Goal: Complete application form

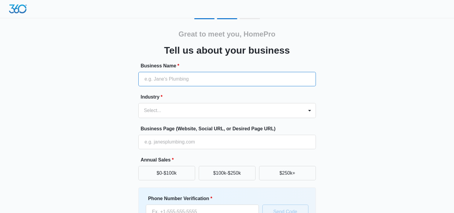
type input "HomePro DMV"
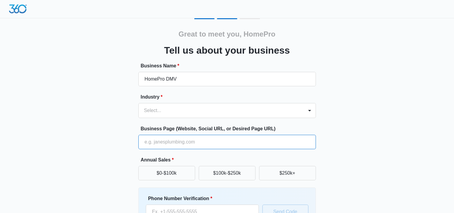
type input "[URL][DOMAIN_NAME]"
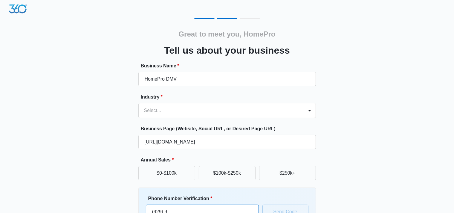
scroll to position [1, 0]
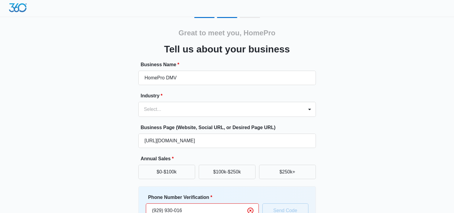
type input "[PHONE_NUMBER]"
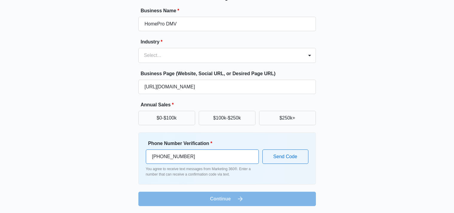
click at [208, 161] on input "[PHONE_NUMBER]" at bounding box center [202, 156] width 113 height 14
click at [399, 159] on div "Great to meet you, HomePro Tell us about your business Business Name * HomePro …" at bounding box center [227, 84] width 359 height 243
click at [182, 173] on p "You agree to receive text messages from Marketing 360®. Enter a number that can…" at bounding box center [202, 171] width 113 height 11
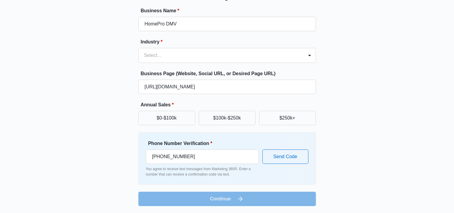
click at [348, 157] on div "Great to meet you, HomePro Tell us about your business Business Name * HomePro …" at bounding box center [227, 84] width 359 height 243
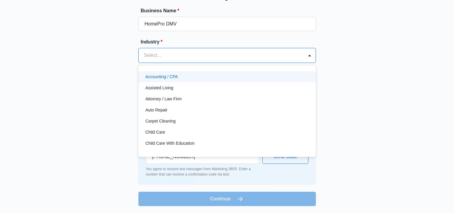
click at [184, 50] on div "Select..." at bounding box center [221, 55] width 165 height 14
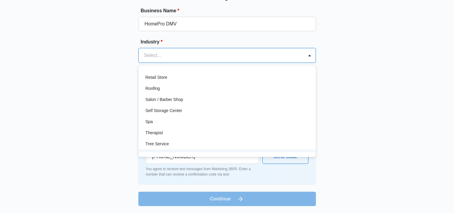
scroll to position [462, 0]
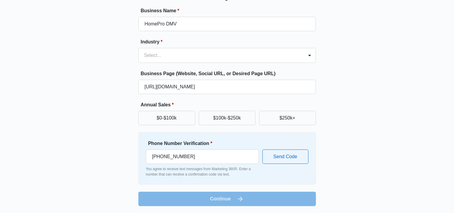
click at [376, 97] on div "Great to meet you, HomePro Tell us about your business Business Name * HomePro …" at bounding box center [227, 84] width 359 height 243
